Goal: Information Seeking & Learning: Learn about a topic

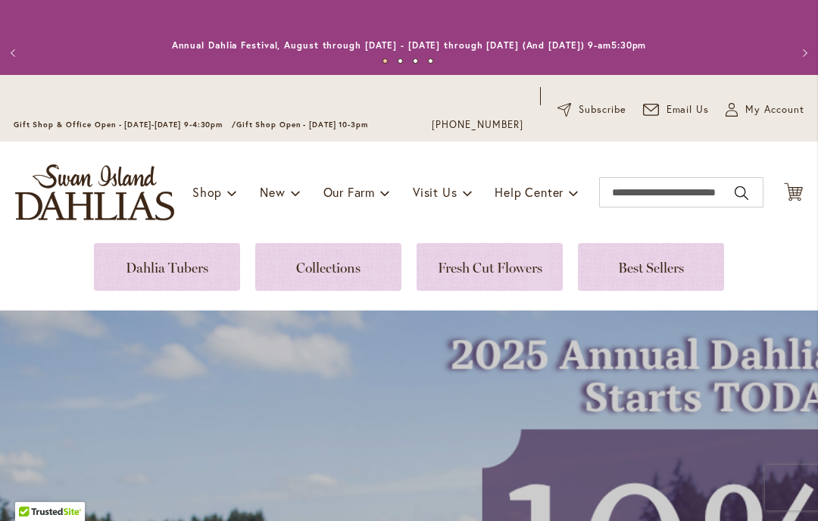
click at [151, 272] on link at bounding box center [167, 267] width 146 height 48
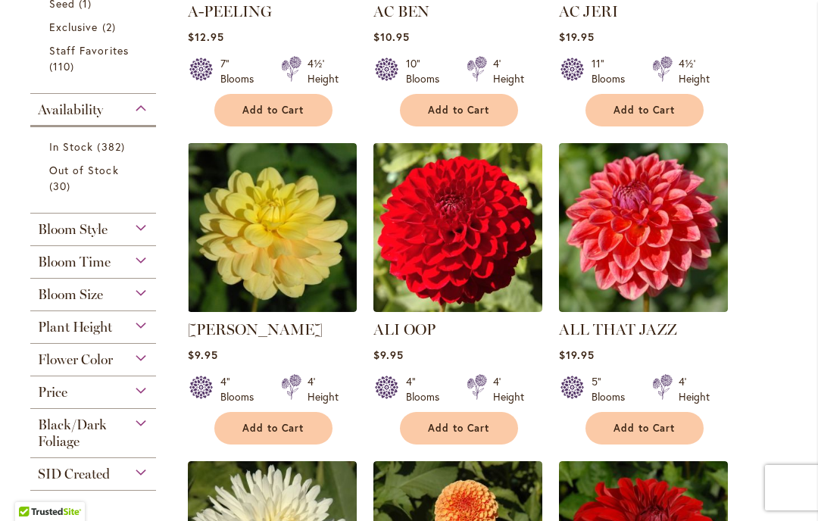
scroll to position [634, 0]
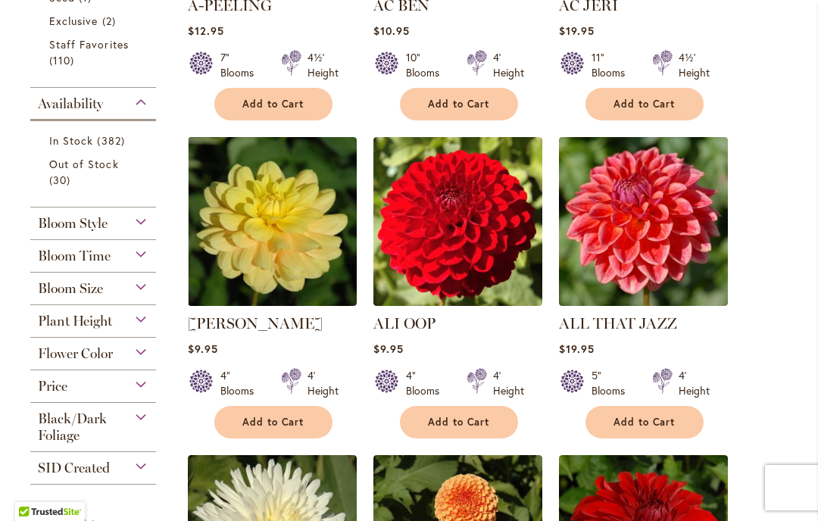
click at [54, 360] on span "Flower Color" at bounding box center [75, 353] width 75 height 17
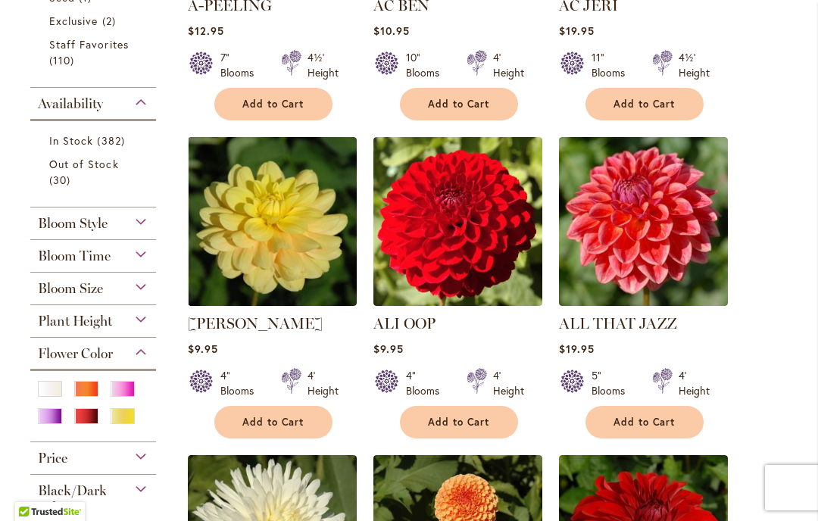
click at [50, 422] on div "Purple" at bounding box center [50, 416] width 24 height 16
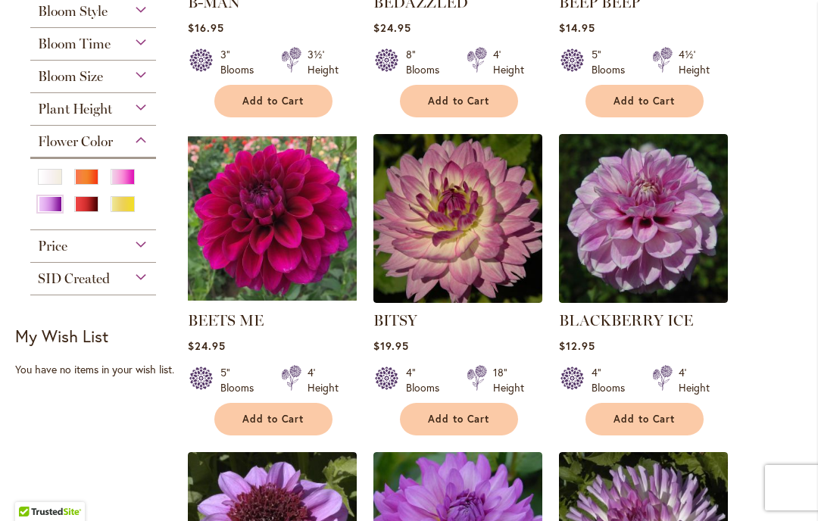
scroll to position [579, 0]
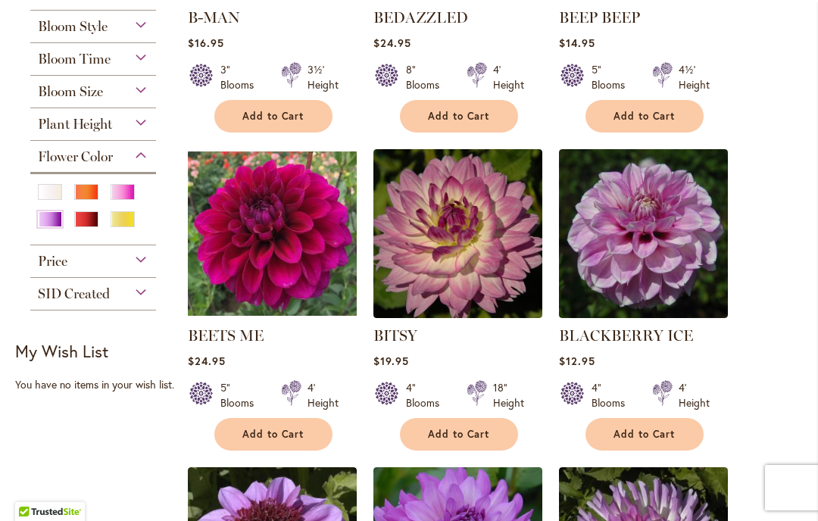
click at [130, 200] on div "Pink" at bounding box center [123, 192] width 24 height 16
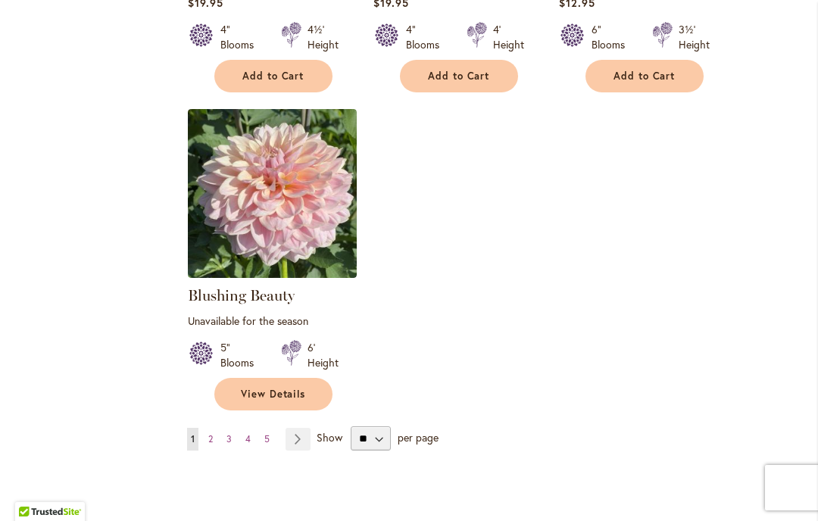
scroll to position [1914, 0]
click at [300, 427] on link "Page Next" at bounding box center [298, 438] width 25 height 23
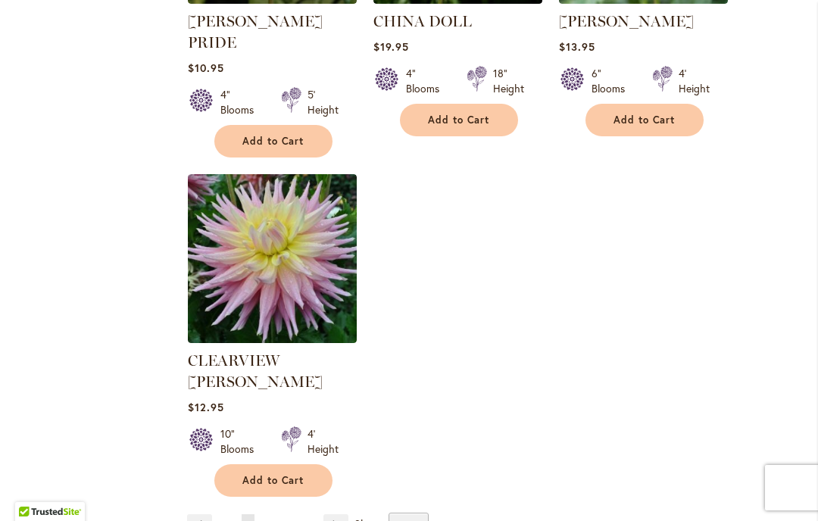
scroll to position [1935, 0]
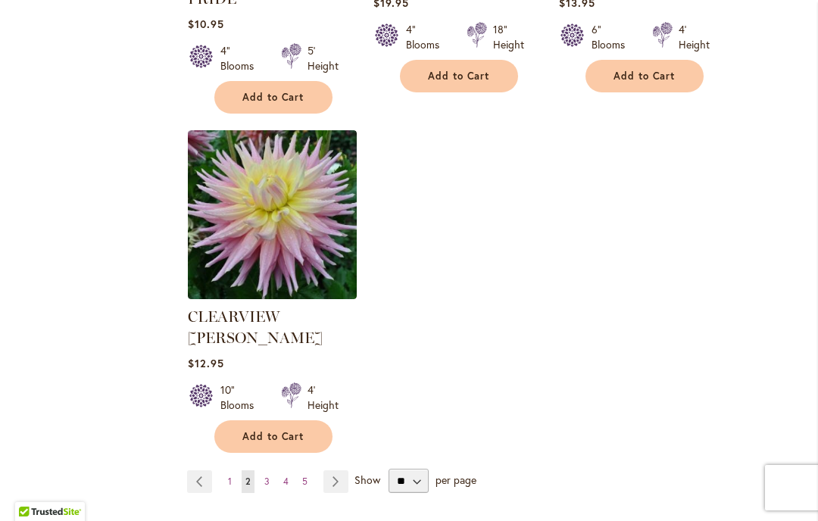
click at [339, 470] on link "Page Next" at bounding box center [335, 481] width 25 height 23
click at [340, 470] on link "Page Next" at bounding box center [335, 481] width 25 height 23
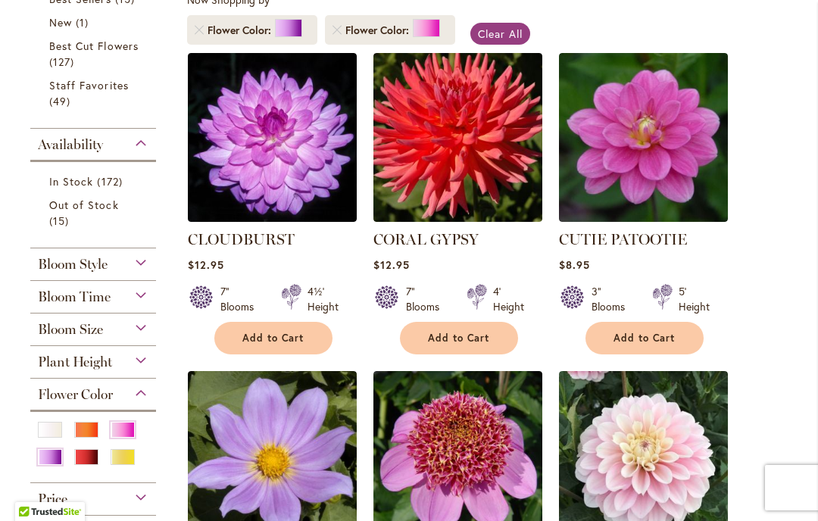
scroll to position [348, 0]
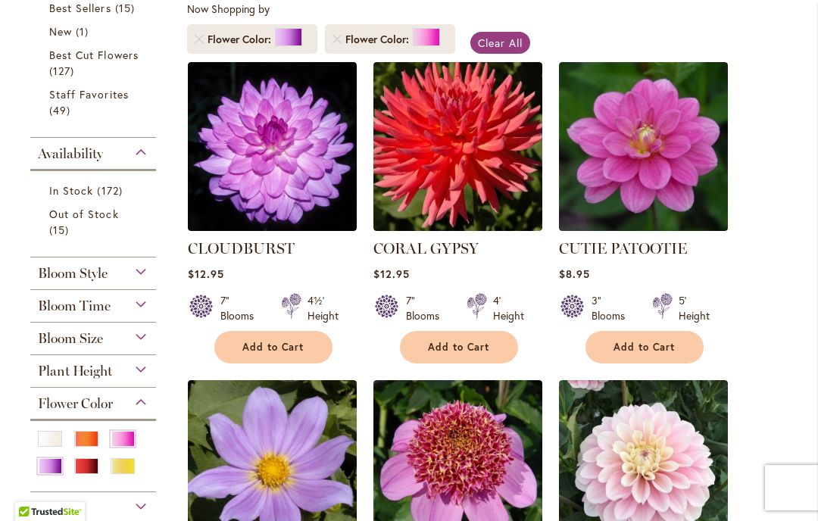
click at [273, 150] on img at bounding box center [272, 146] width 169 height 169
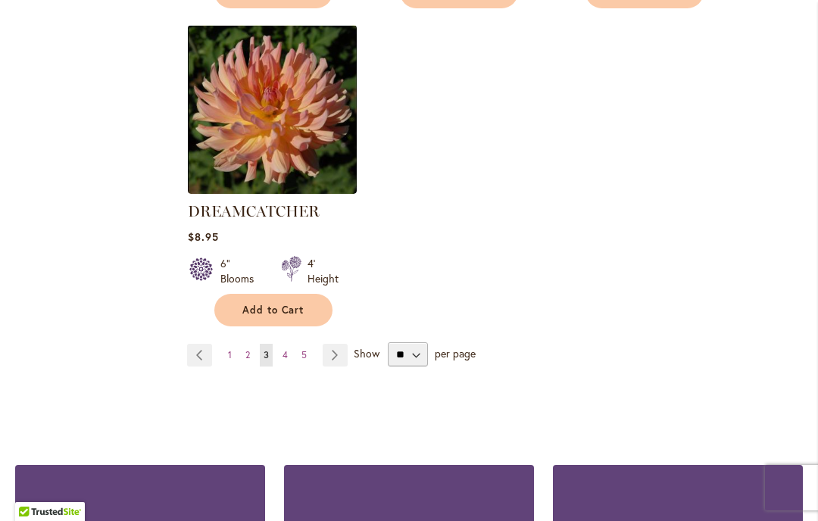
scroll to position [1976, 0]
click at [336, 354] on link "Page Next" at bounding box center [335, 355] width 25 height 23
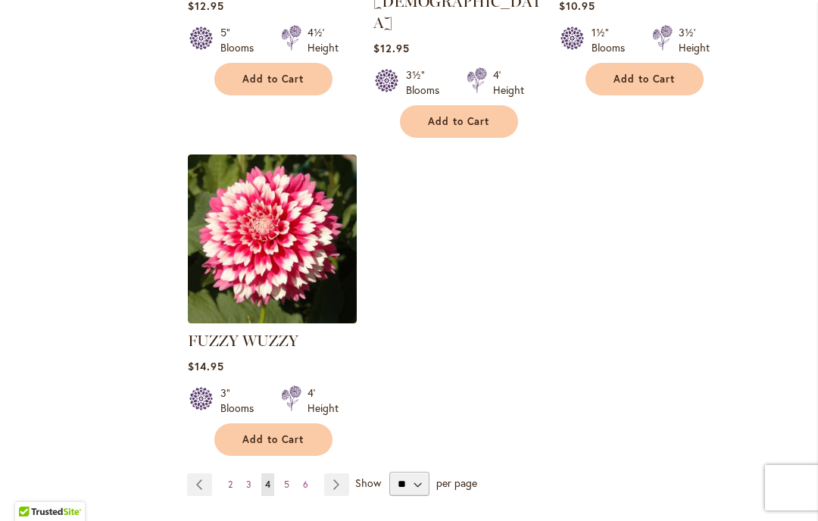
scroll to position [1930, 0]
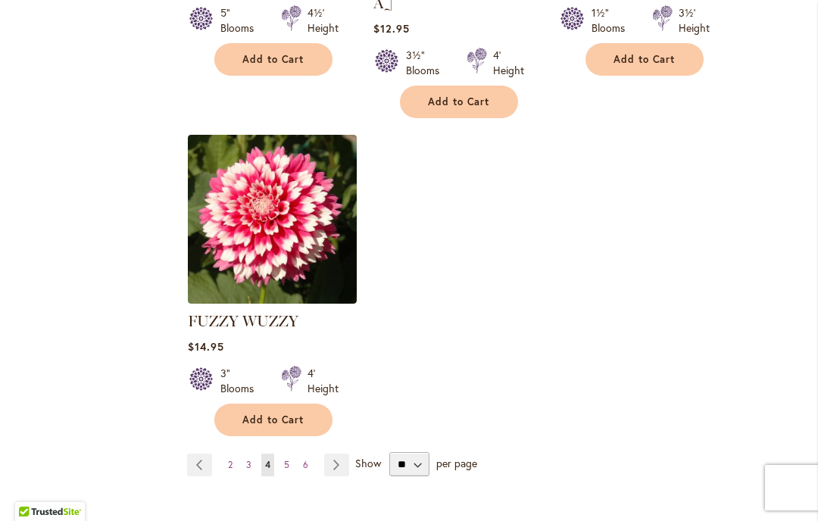
click at [338, 454] on link "Page Next" at bounding box center [336, 465] width 25 height 23
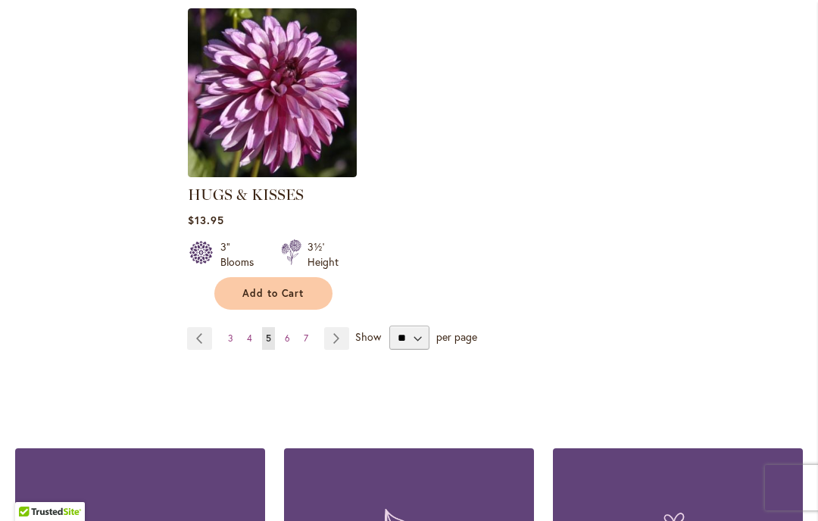
scroll to position [2014, 0]
click at [346, 327] on link "Page Next" at bounding box center [336, 338] width 25 height 23
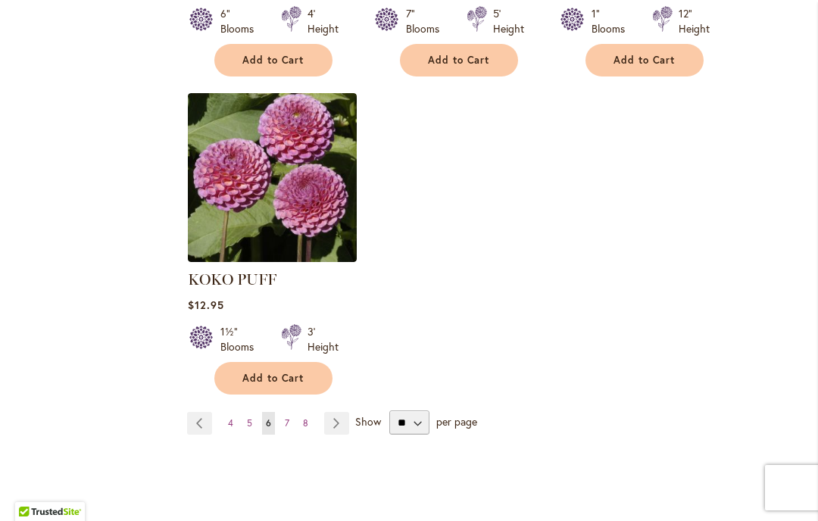
scroll to position [1973, 0]
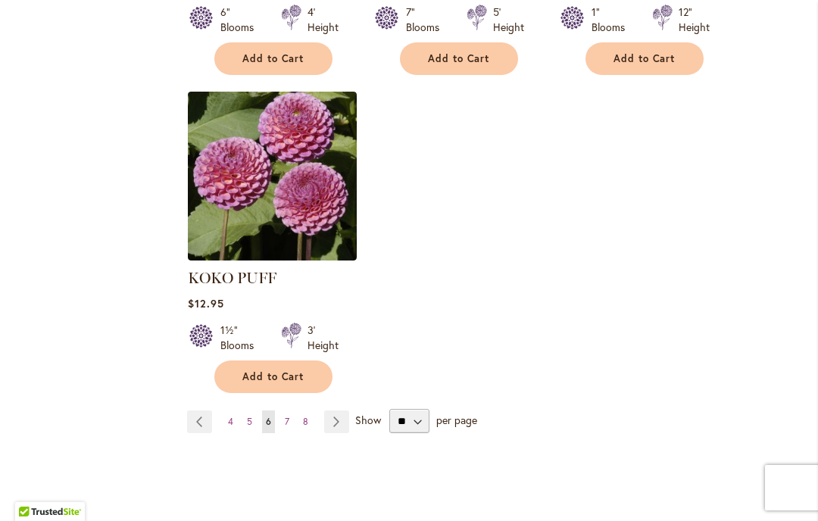
click at [337, 411] on link "Page Next" at bounding box center [336, 422] width 25 height 23
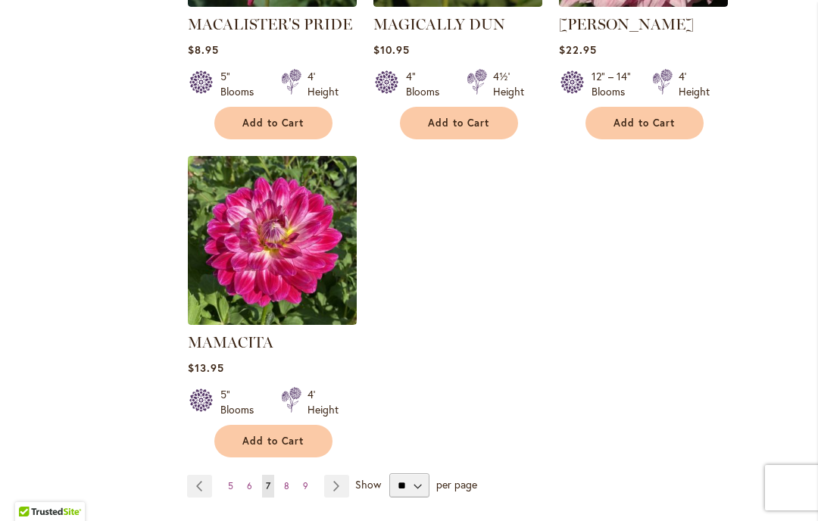
scroll to position [1890, 0]
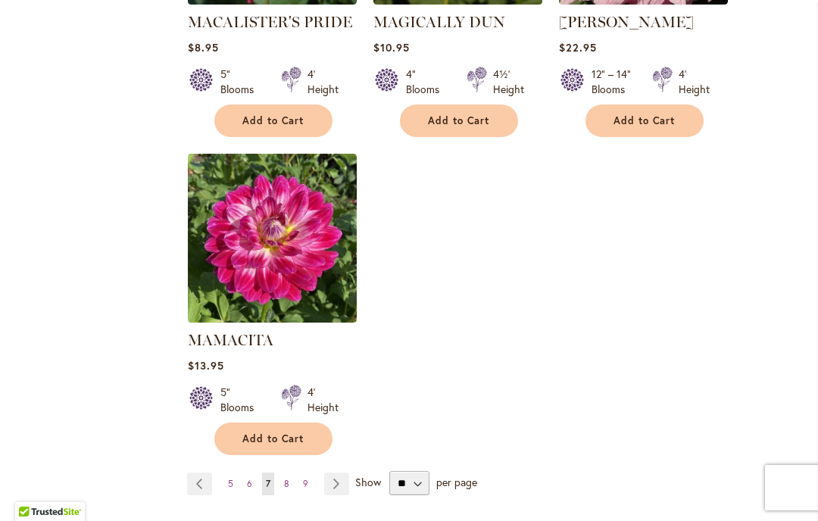
click at [339, 473] on link "Page Next" at bounding box center [336, 484] width 25 height 23
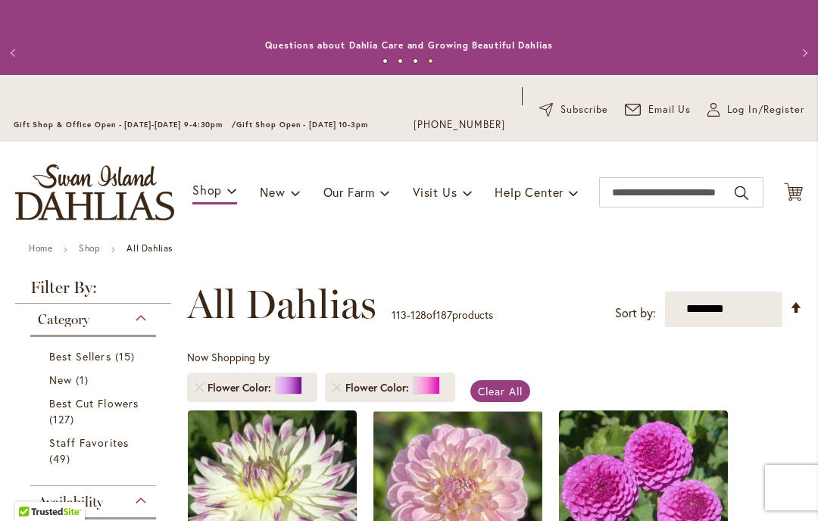
click at [457, 467] on img at bounding box center [457, 495] width 169 height 169
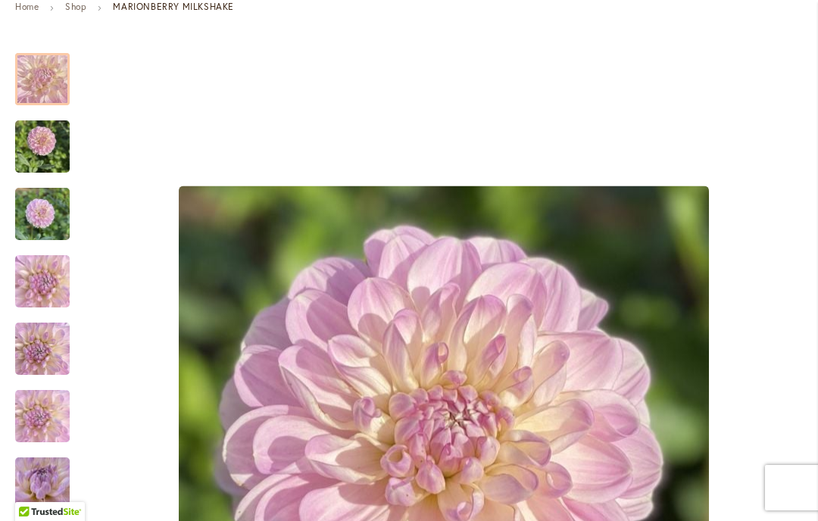
scroll to position [243, 0]
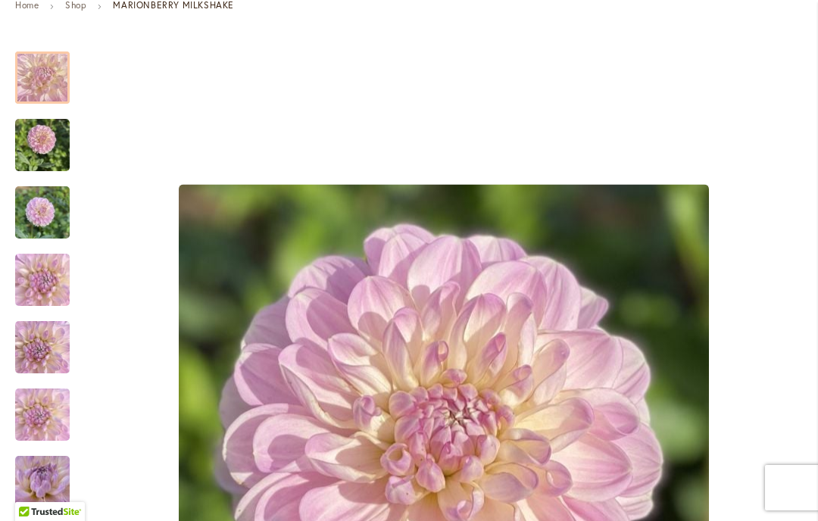
click at [51, 85] on div at bounding box center [42, 78] width 55 height 52
click at [37, 143] on img "MARIONBERRY MILKSHAKE" at bounding box center [42, 145] width 55 height 73
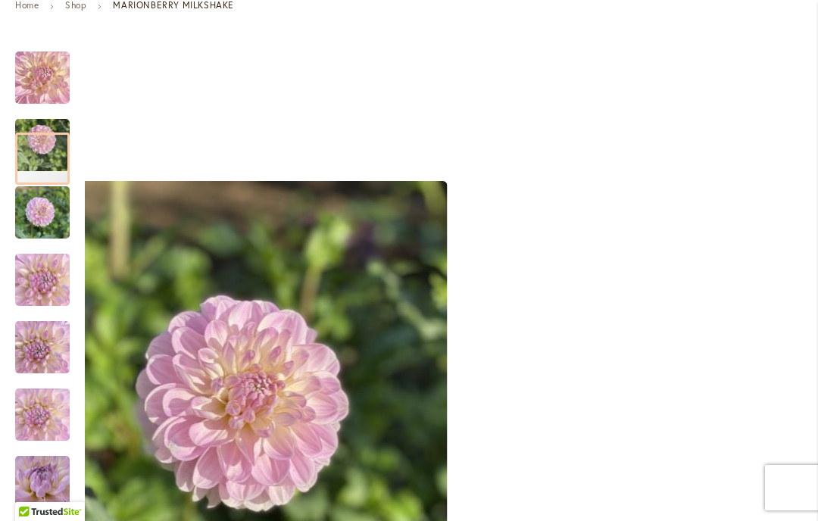
click at [44, 221] on img "MARIONBERRY MILKSHAKE" at bounding box center [42, 212] width 55 height 73
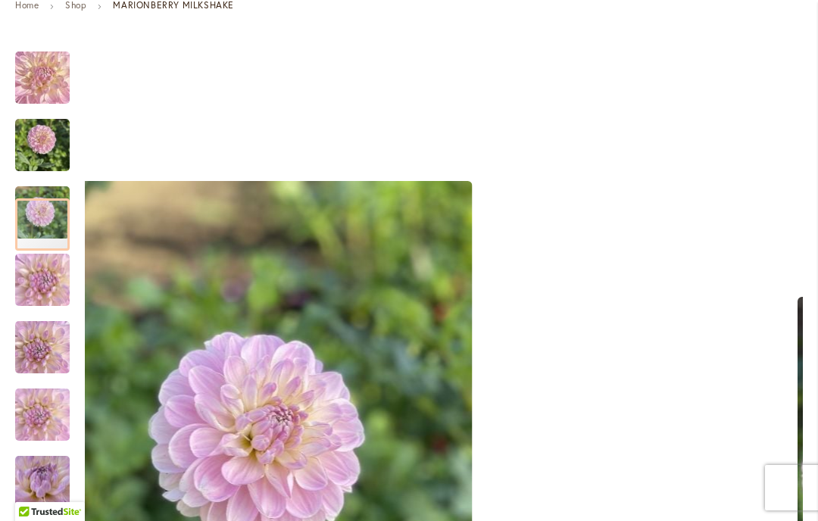
click at [45, 286] on img "MARIONBERRY MILKSHAKE" at bounding box center [42, 279] width 109 height 61
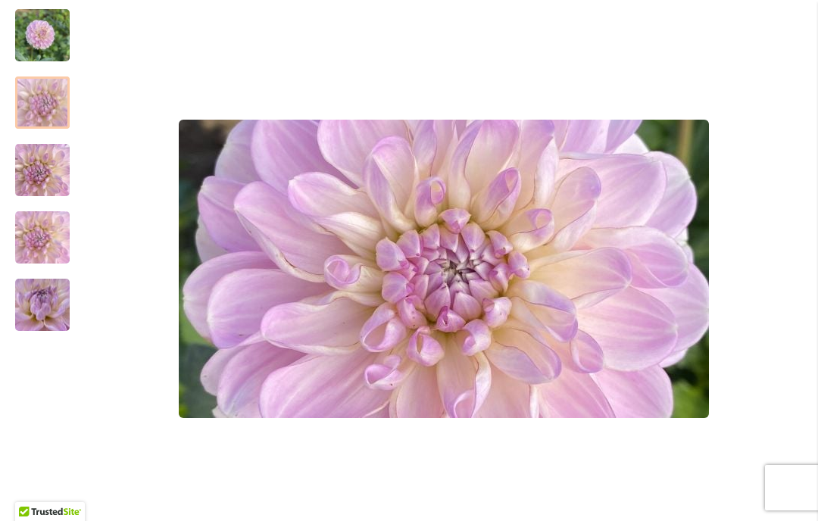
scroll to position [418, 0]
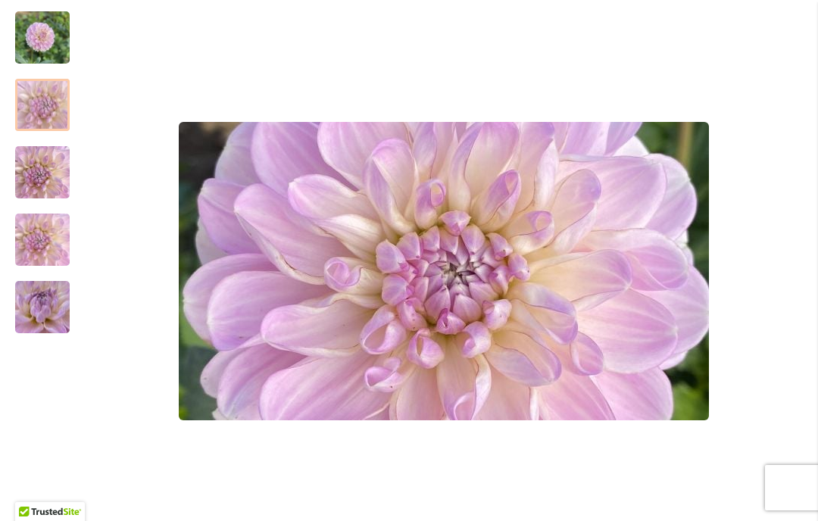
click at [52, 100] on div at bounding box center [42, 105] width 55 height 52
click at [42, 165] on img "MARIONBERRY MILKSHAKE" at bounding box center [42, 172] width 55 height 73
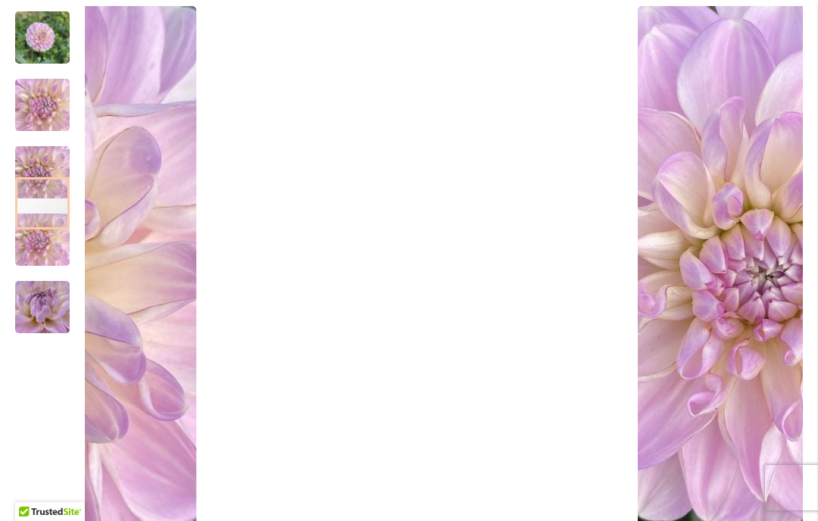
click at [51, 307] on img "MARIONBERRY MILKSHAKE" at bounding box center [42, 306] width 109 height 61
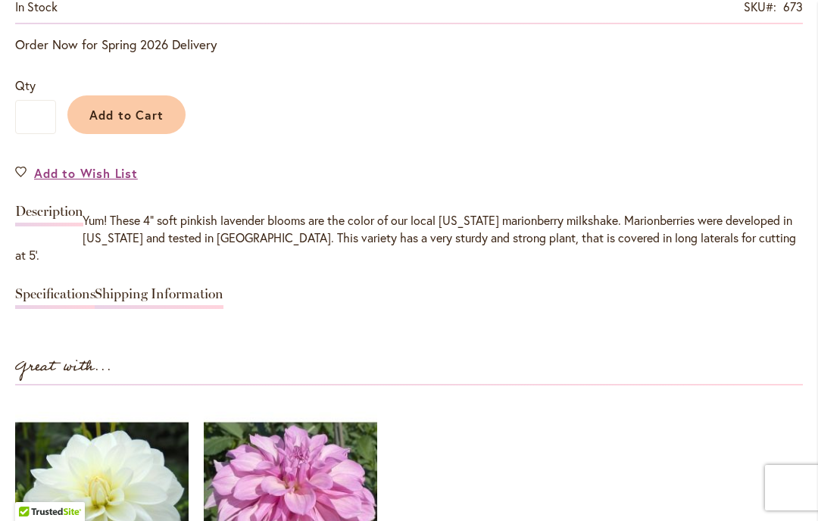
scroll to position [1217, 0]
click at [139, 288] on link "Shipping Information" at bounding box center [159, 299] width 129 height 22
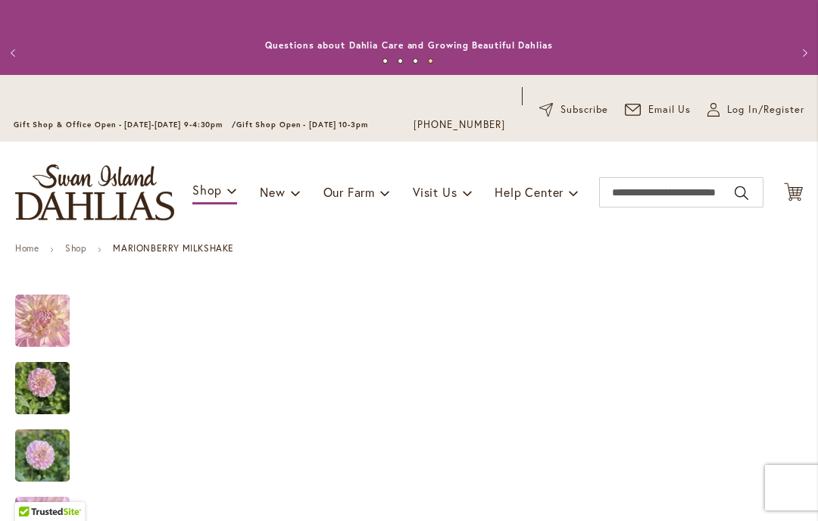
scroll to position [0, 0]
click at [175, 245] on strong "MARIONBERRY MILKSHAKE" at bounding box center [173, 247] width 121 height 11
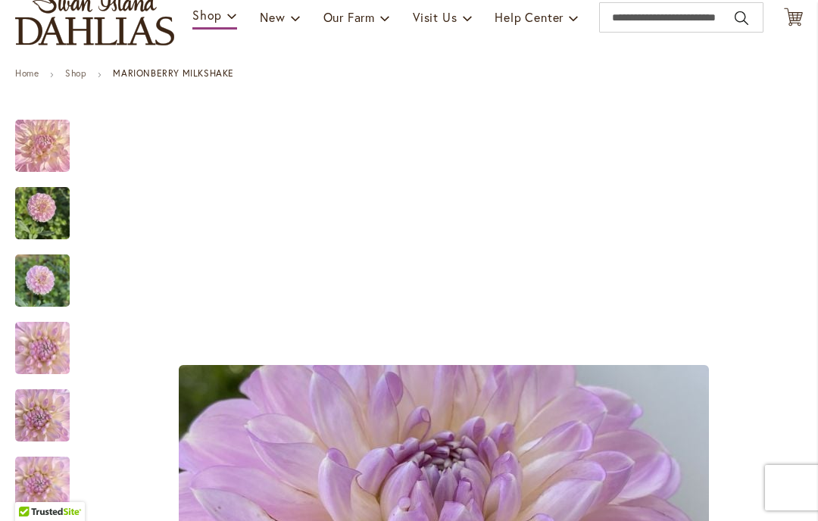
scroll to position [158, 0]
